Goal: Information Seeking & Learning: Find specific fact

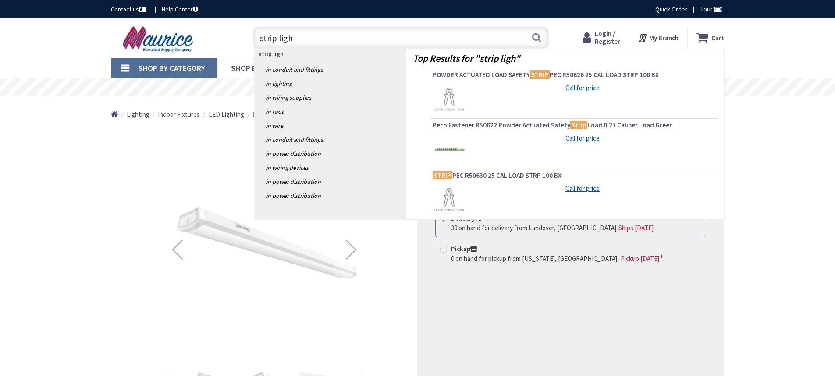
type input "strip light"
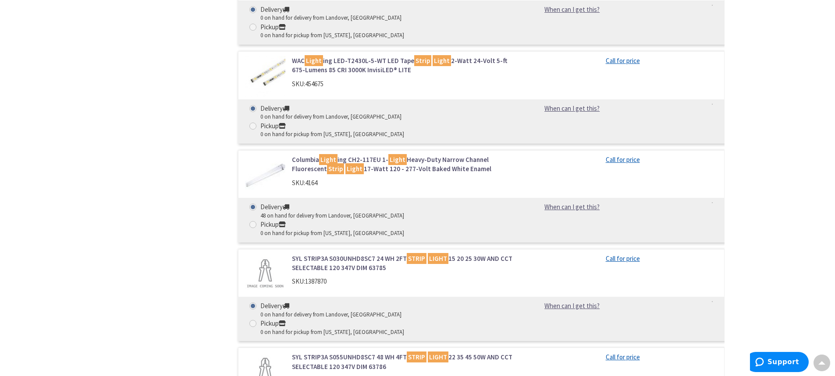
scroll to position [4163, 0]
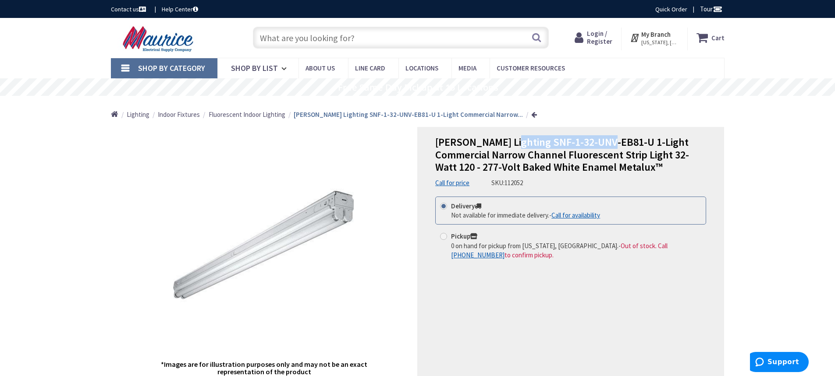
drag, startPoint x: 610, startPoint y: 144, endPoint x: 510, endPoint y: 145, distance: 99.9
click at [510, 145] on span "[PERSON_NAME] Lighting SNF-1-32-UNV-EB81-U 1-Light Commercial Narrow Channel Fl…" at bounding box center [562, 154] width 254 height 39
copy span "SNF-1-32-UNV-EB81-U"
